Goal: Transaction & Acquisition: Purchase product/service

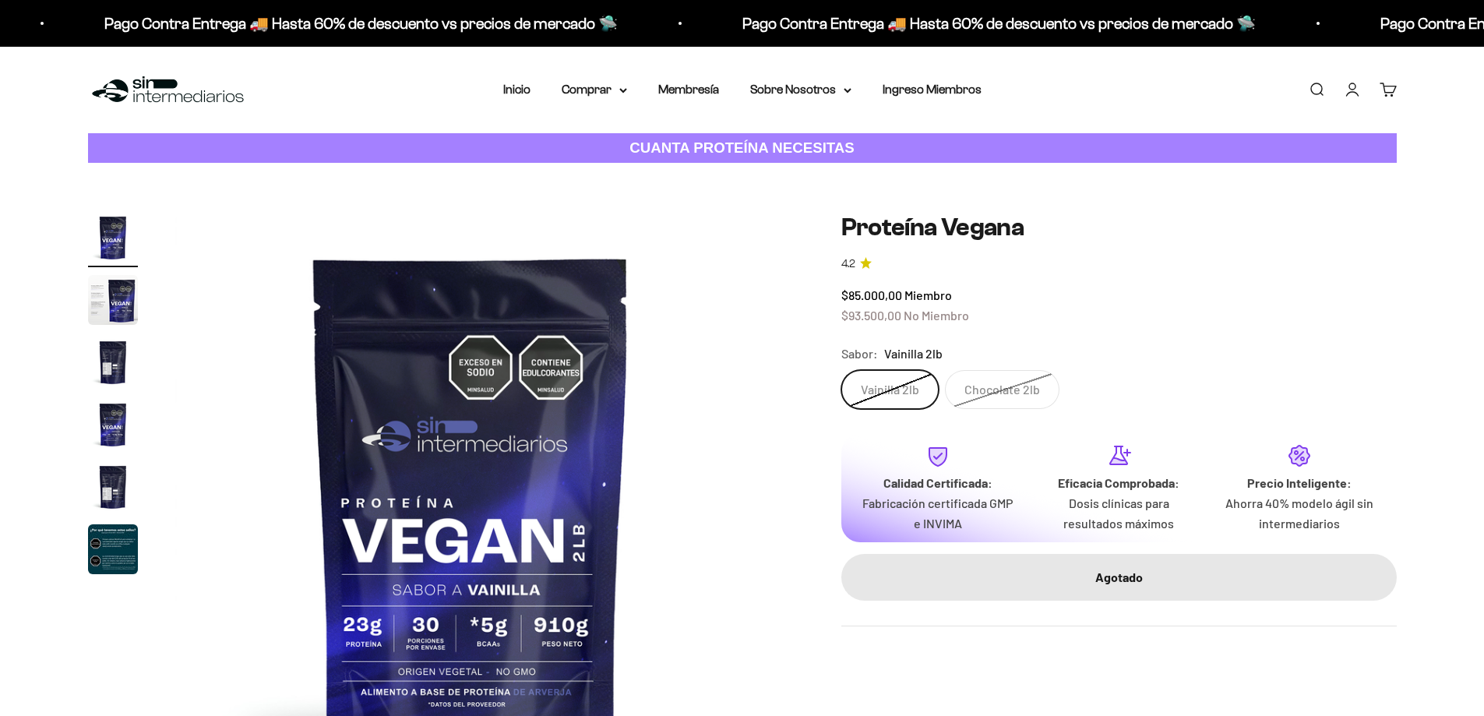
click at [984, 386] on label "Chocolate 2lb" at bounding box center [1002, 389] width 115 height 39
click at [841, 370] on input "Chocolate 2lb" at bounding box center [841, 369] width 1 height 1
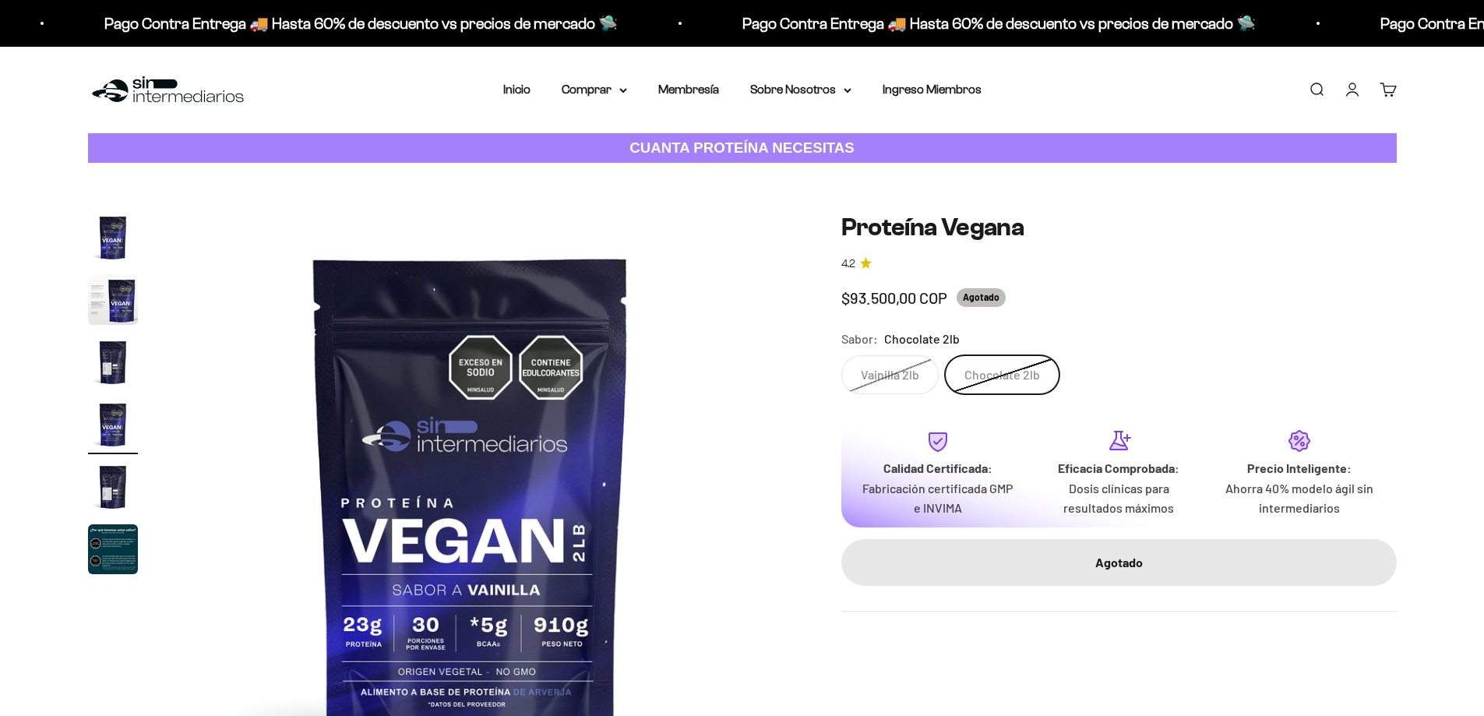
scroll to position [0, 1831]
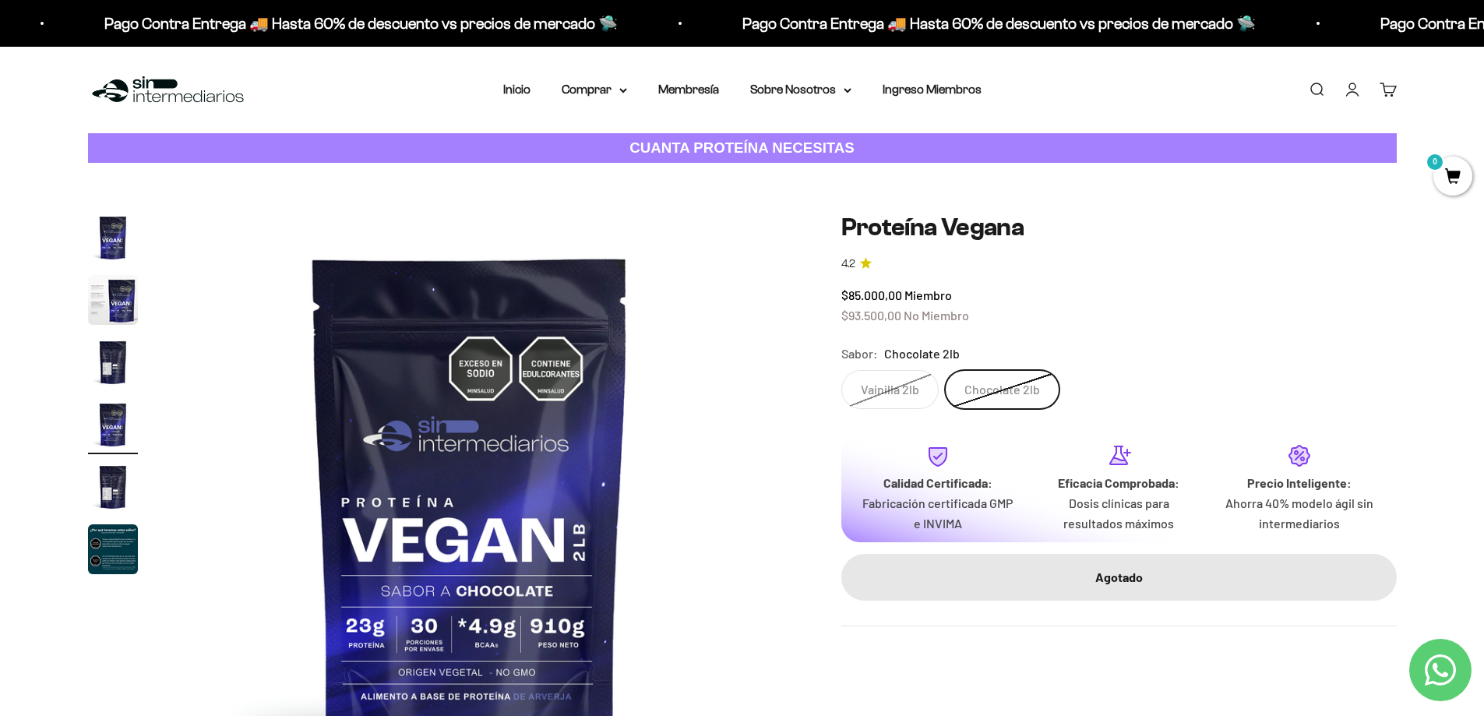
click at [872, 296] on span "$85.000,00" at bounding box center [871, 294] width 61 height 15
click at [571, 89] on summary "Comprar" at bounding box center [594, 89] width 65 height 20
click at [661, 172] on span "Otros Suplementos" at bounding box center [623, 168] width 104 height 13
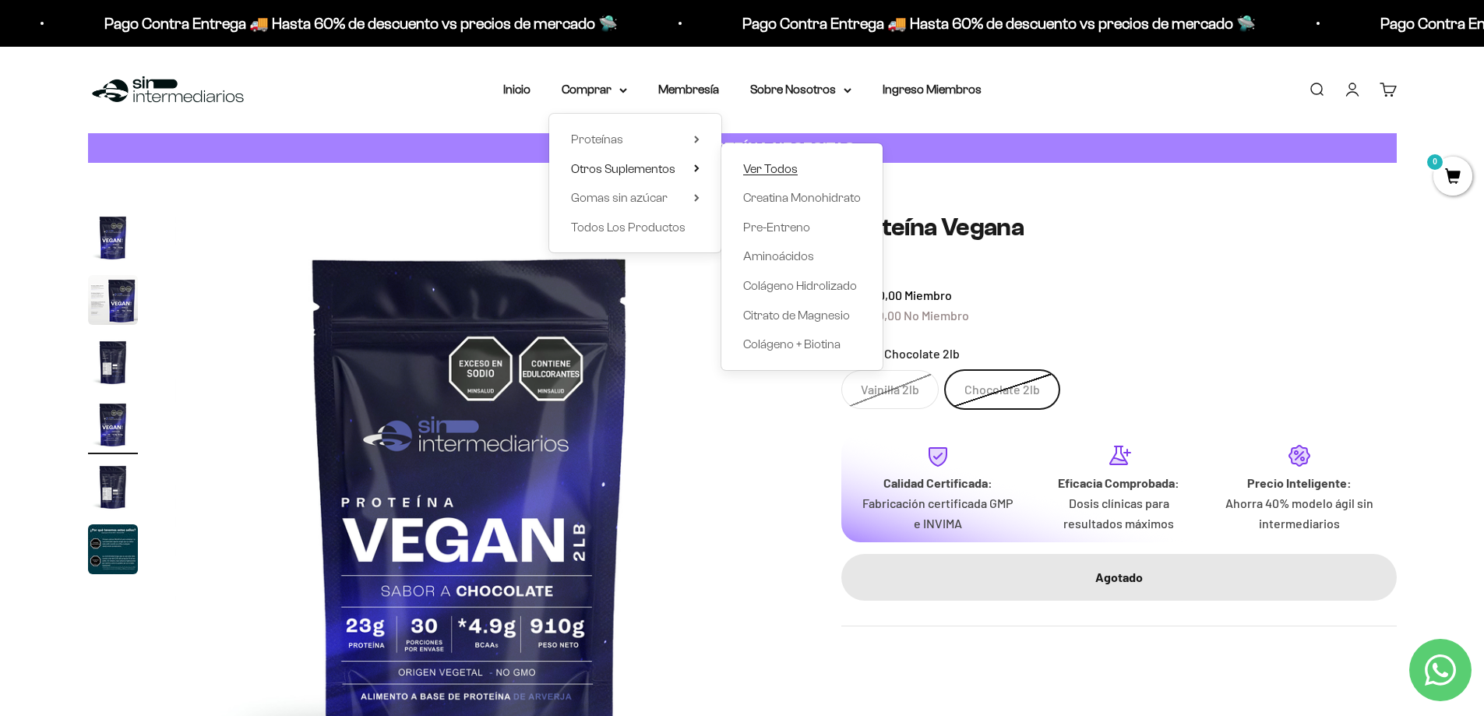
click at [769, 171] on span "Ver Todos" at bounding box center [770, 168] width 55 height 13
